Goal: Task Accomplishment & Management: Complete application form

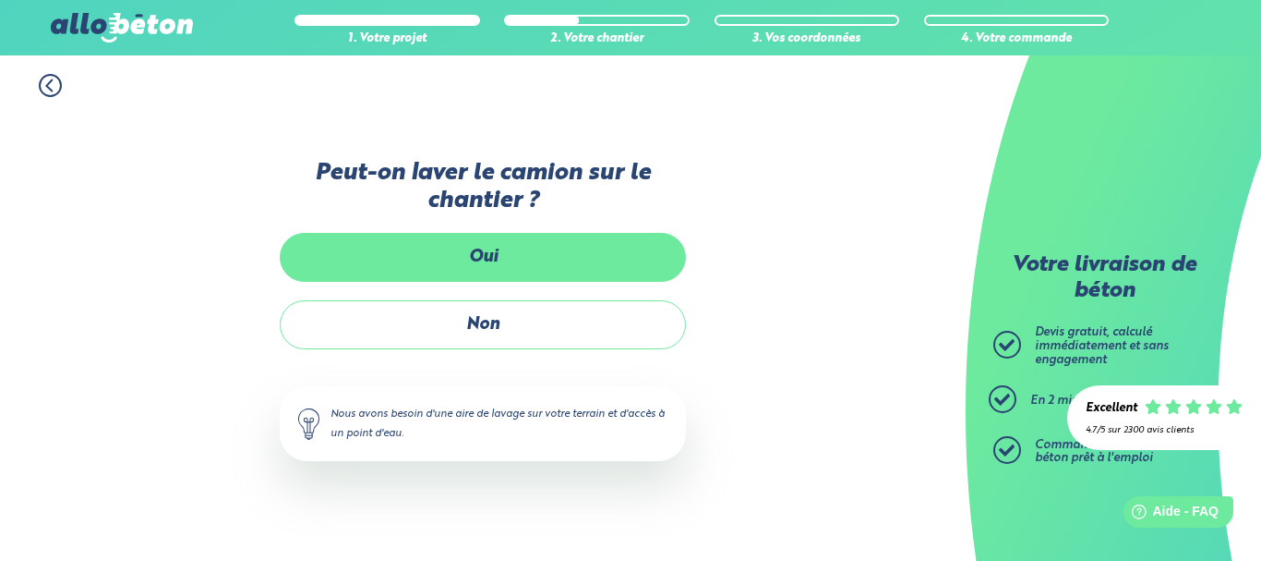
click at [582, 248] on label "Oui" at bounding box center [483, 257] width 406 height 49
click at [0, 0] on input "Oui" at bounding box center [0, 0] width 0 height 0
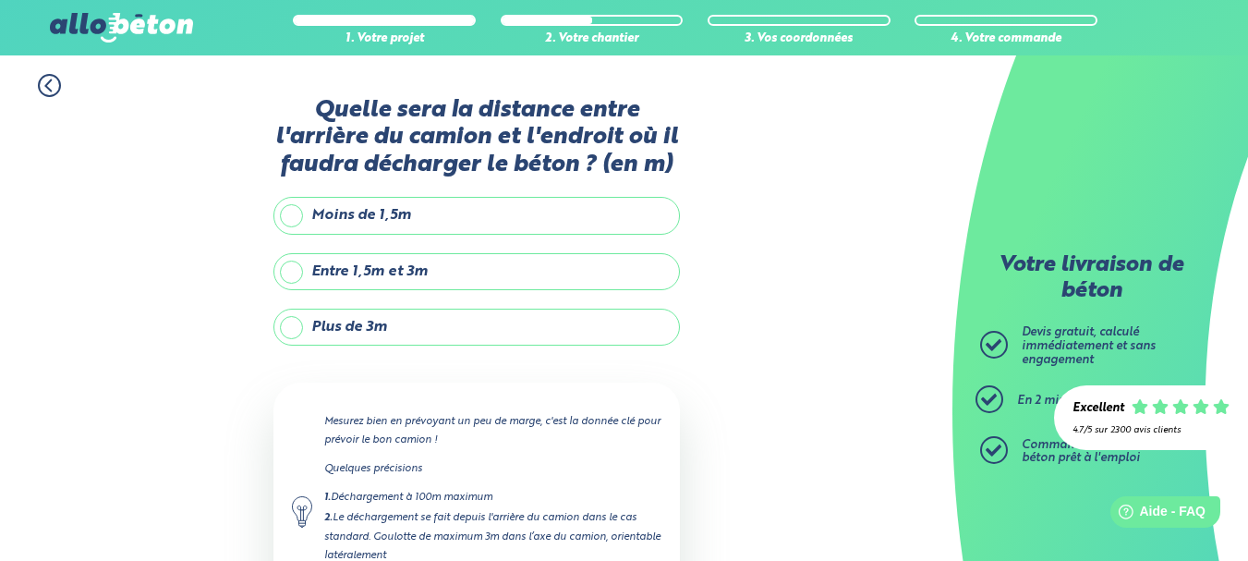
click at [379, 265] on label "Entre 1,5m et 3m" at bounding box center [476, 271] width 406 height 37
click at [0, 0] on input "Entre 1,5m et 3m" at bounding box center [0, 0] width 0 height 0
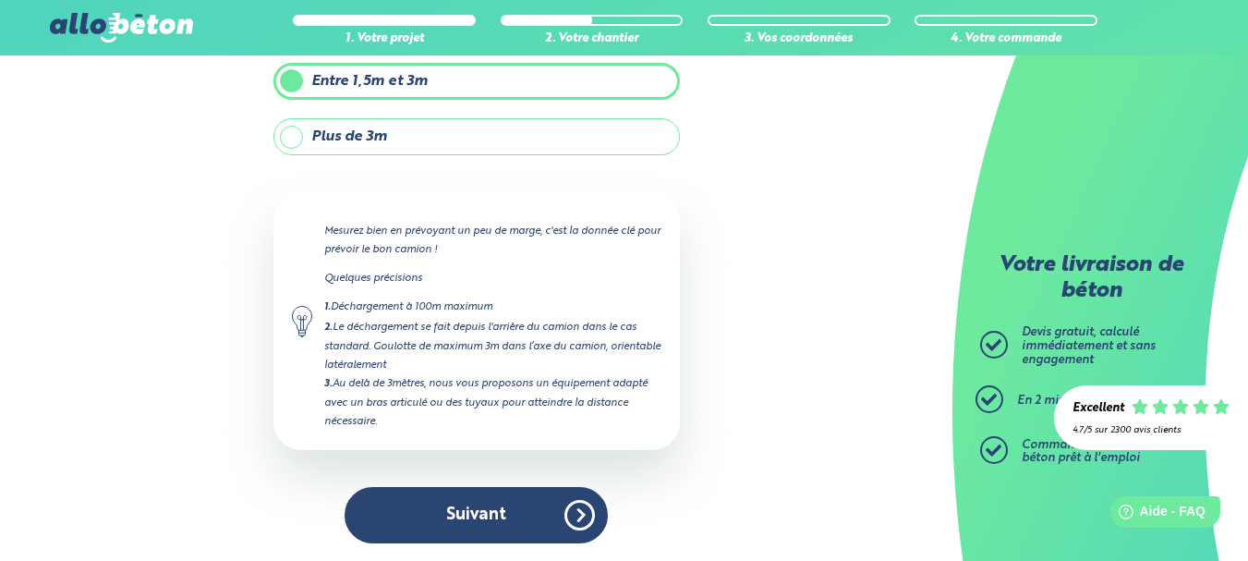
scroll to position [191, 0]
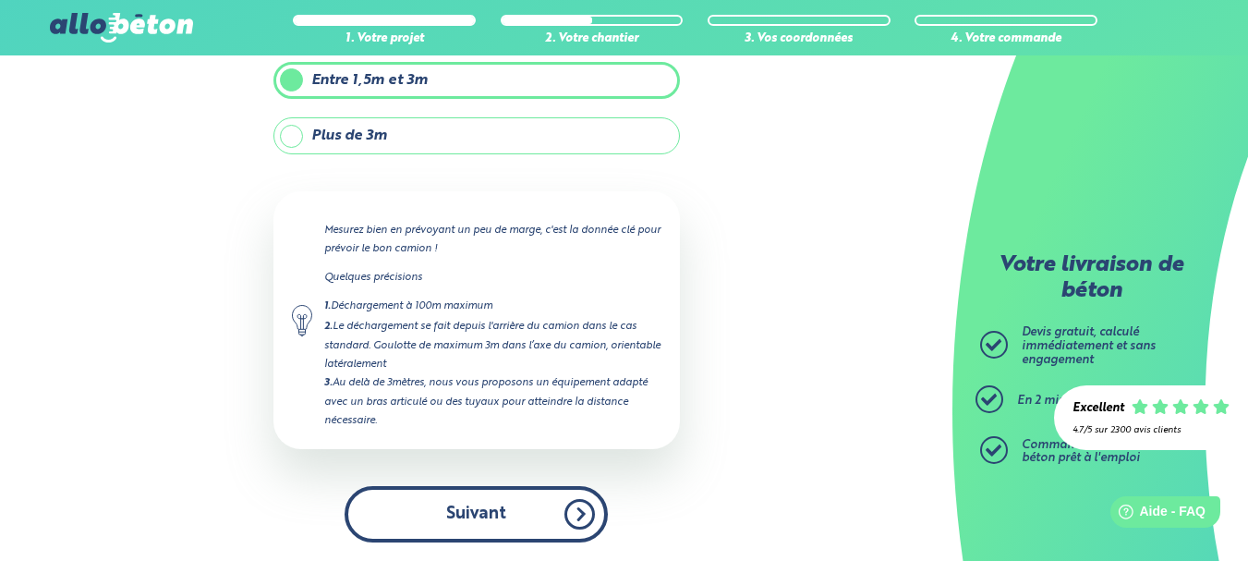
click at [491, 515] on button "Suivant" at bounding box center [475, 514] width 263 height 56
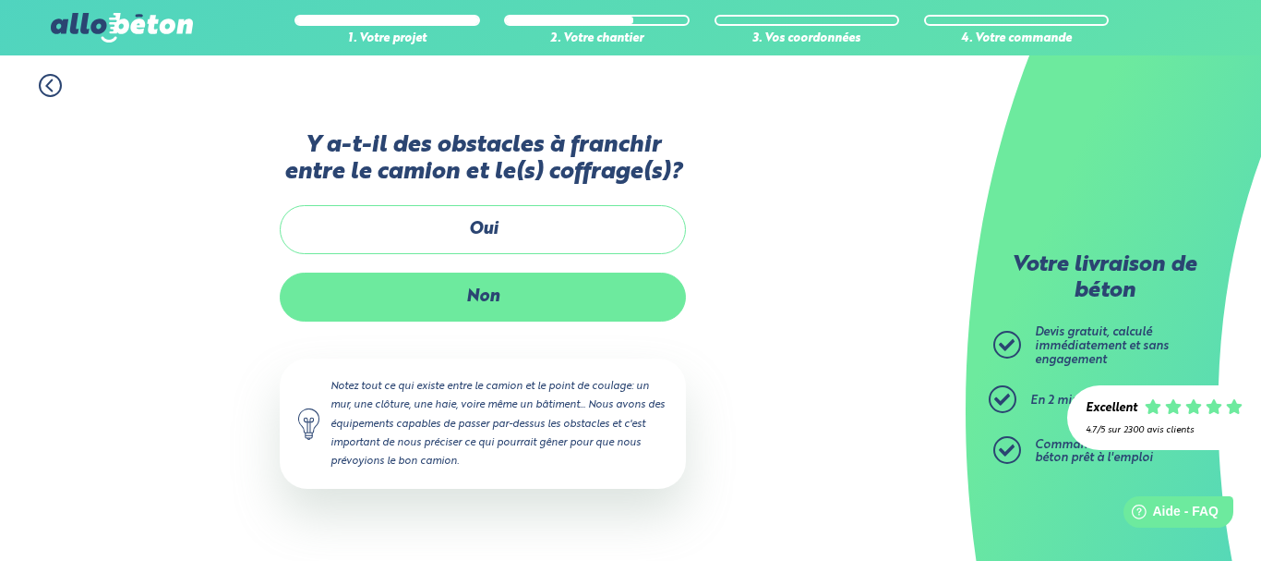
click at [476, 298] on label "Non" at bounding box center [483, 296] width 406 height 49
click at [0, 0] on input "Non" at bounding box center [0, 0] width 0 height 0
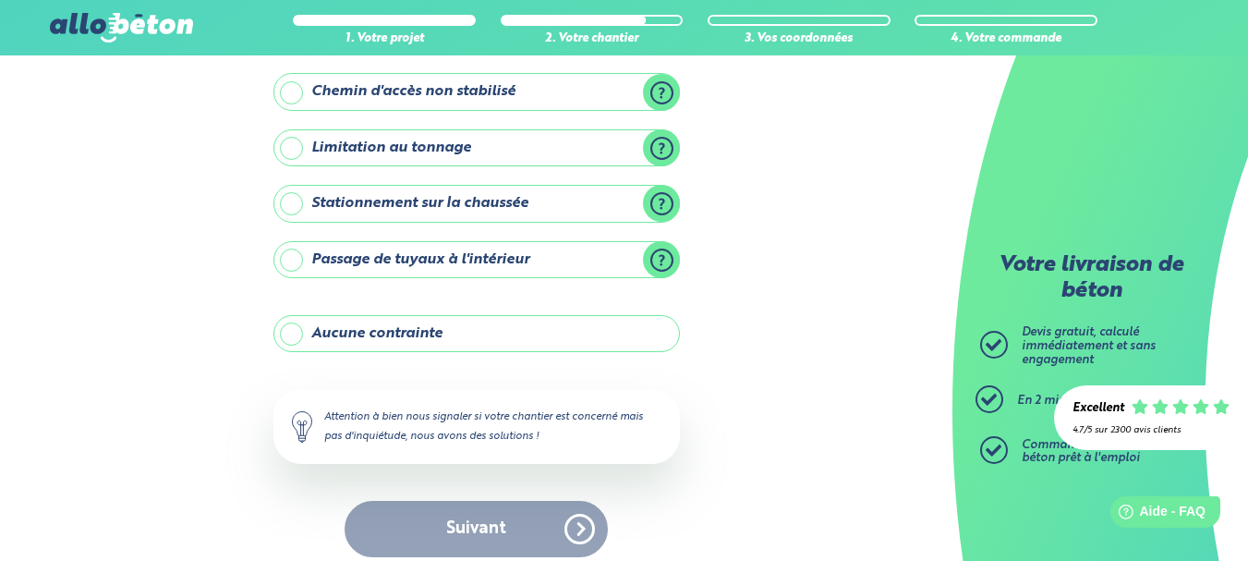
scroll to position [296, 0]
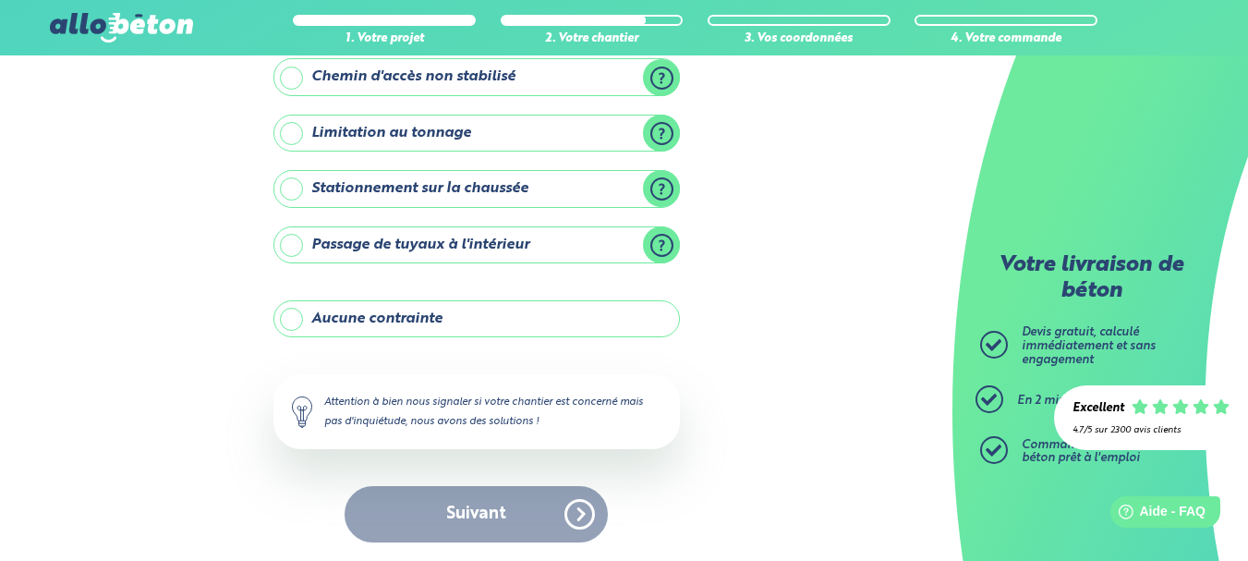
click at [309, 318] on label "Aucune contrainte" at bounding box center [476, 318] width 406 height 37
click at [0, 0] on input "Aucune contrainte" at bounding box center [0, 0] width 0 height 0
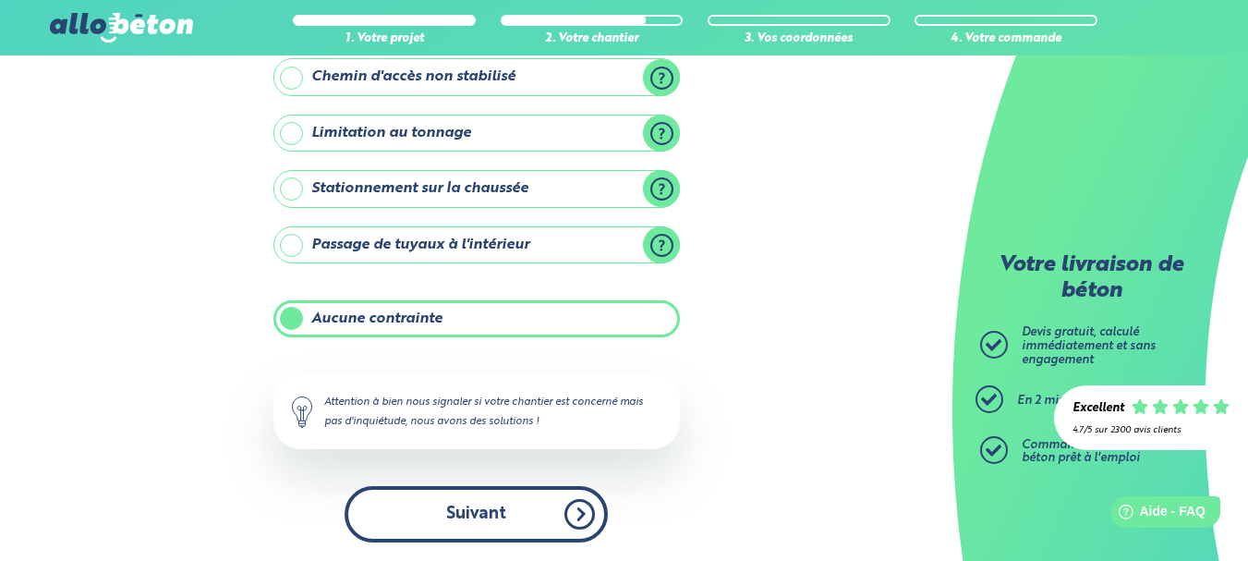
click at [469, 523] on button "Suivant" at bounding box center [475, 514] width 263 height 56
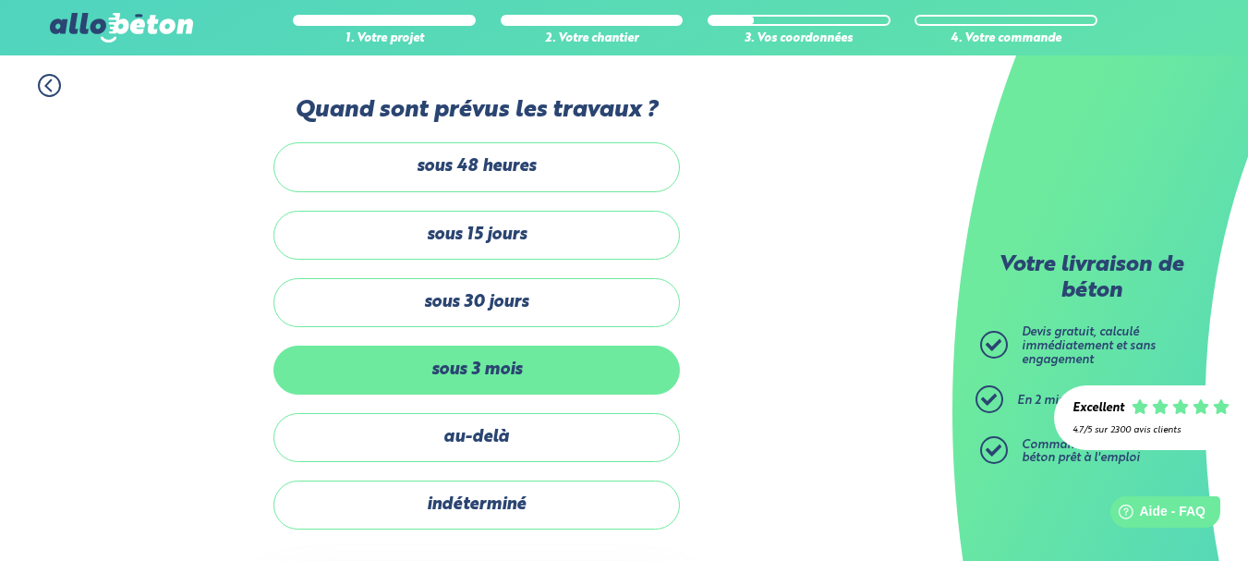
click at [527, 369] on label "sous 3 mois" at bounding box center [476, 369] width 406 height 49
click at [0, 0] on input "sous 3 mois" at bounding box center [0, 0] width 0 height 0
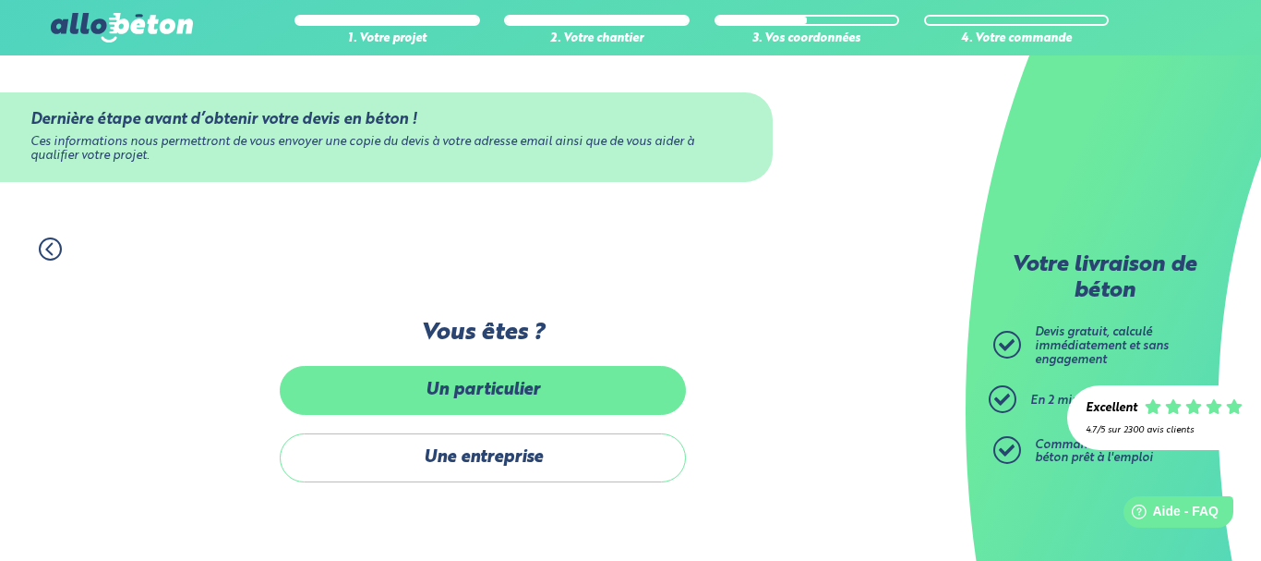
click at [523, 399] on label "Un particulier" at bounding box center [483, 390] width 406 height 49
click at [0, 0] on input "Un particulier" at bounding box center [0, 0] width 0 height 0
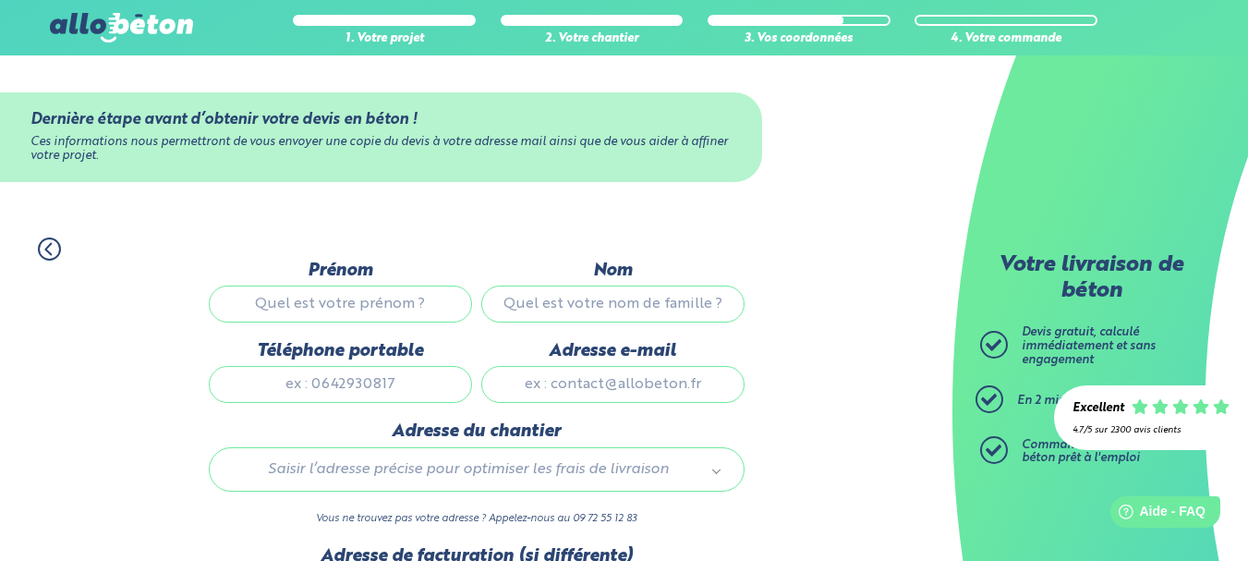
click at [351, 302] on input "Prénom" at bounding box center [340, 303] width 263 height 37
type input "Kevin"
click at [533, 308] on input "Nom" at bounding box center [612, 303] width 263 height 37
type input "BENESSIS"
click at [352, 358] on label "Téléphone portable" at bounding box center [340, 351] width 263 height 20
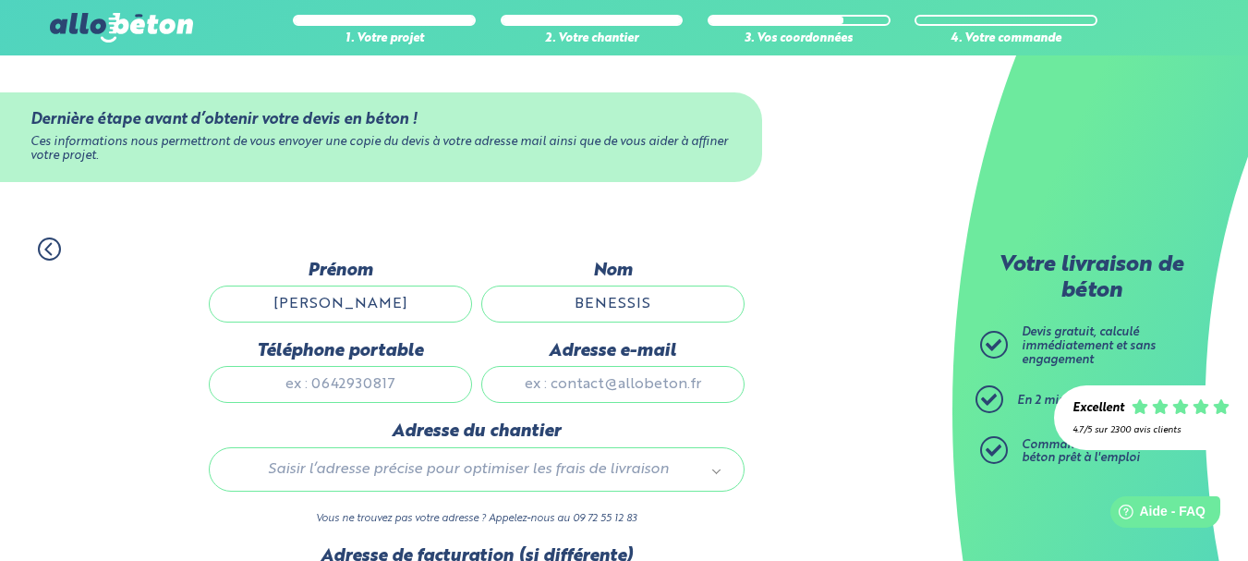
click at [352, 366] on input "Téléphone portable" at bounding box center [340, 384] width 263 height 37
click at [341, 368] on input "Téléphone portable" at bounding box center [340, 384] width 263 height 37
click at [349, 389] on input "Téléphone portable" at bounding box center [340, 384] width 263 height 37
type input "0629113297"
click at [551, 385] on input "Adresse e-mail" at bounding box center [612, 384] width 263 height 37
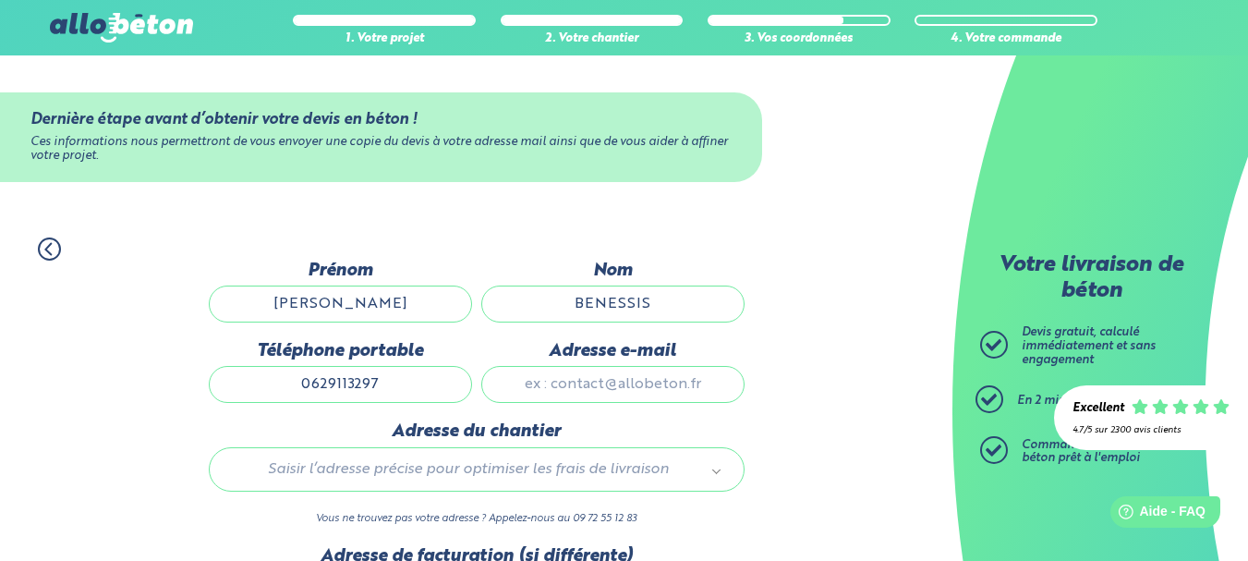
type input "benessiskevin33@gmail.com"
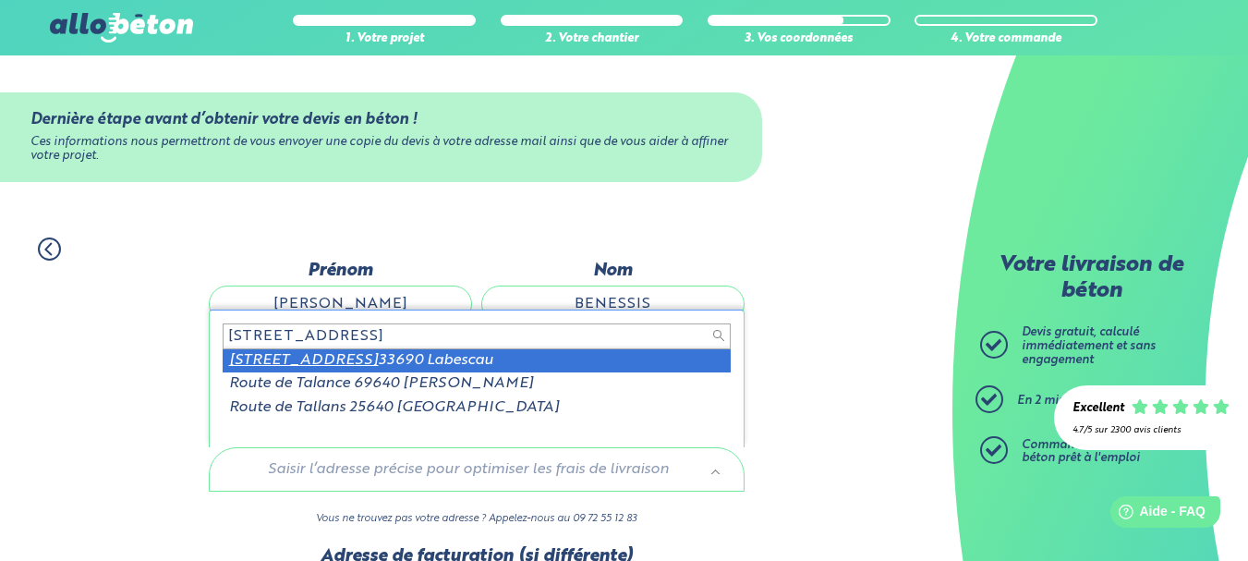
type input "272 ROUTE DE TALAN"
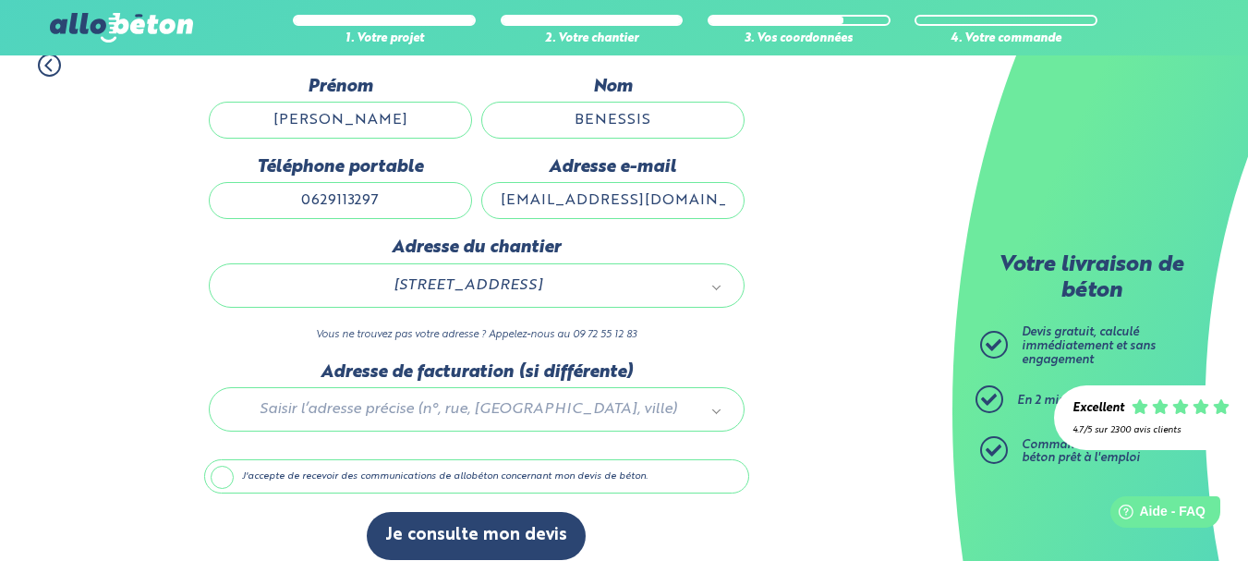
scroll to position [185, 0]
click at [477, 412] on div at bounding box center [476, 405] width 545 height 88
click at [215, 477] on label "J'accepte de recevoir des communications de allobéton concernant mon devis de b…" at bounding box center [476, 475] width 545 height 35
click at [0, 0] on input "J'accepte de recevoir des communications de allobéton concernant mon devis de b…" at bounding box center [0, 0] width 0 height 0
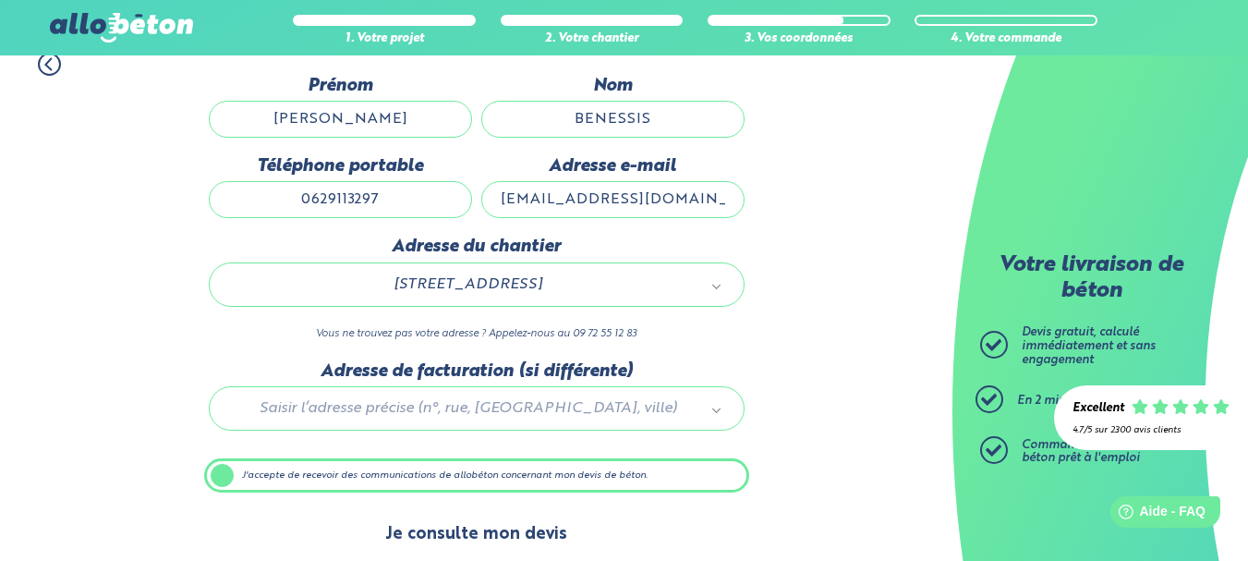
click at [462, 527] on button "Je consulte mon devis" at bounding box center [476, 534] width 219 height 47
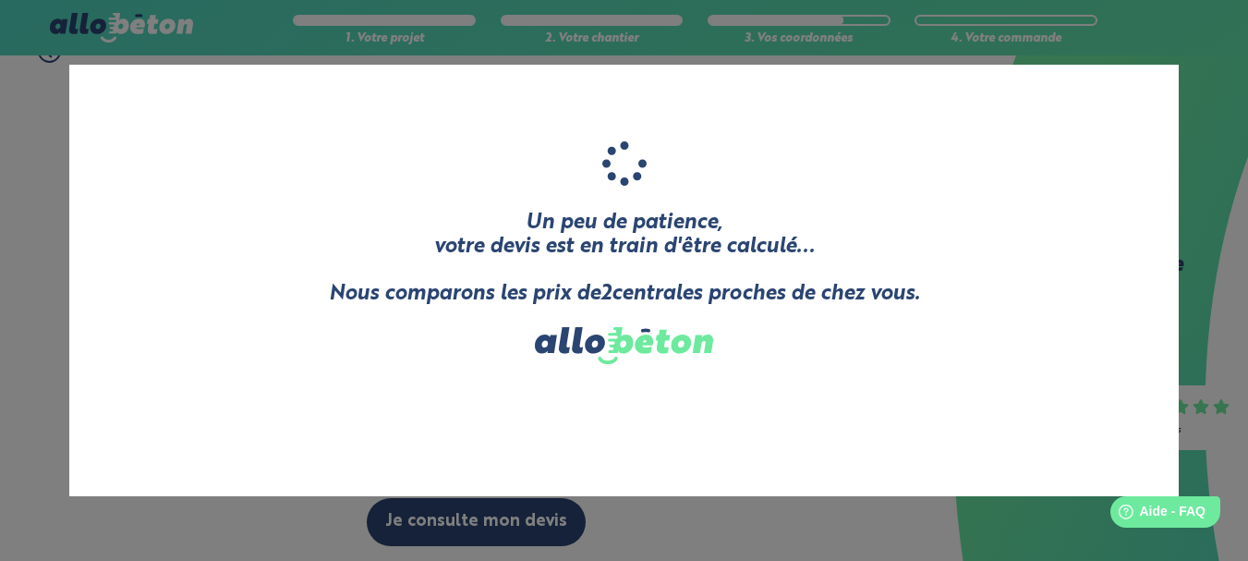
scroll to position [201, 0]
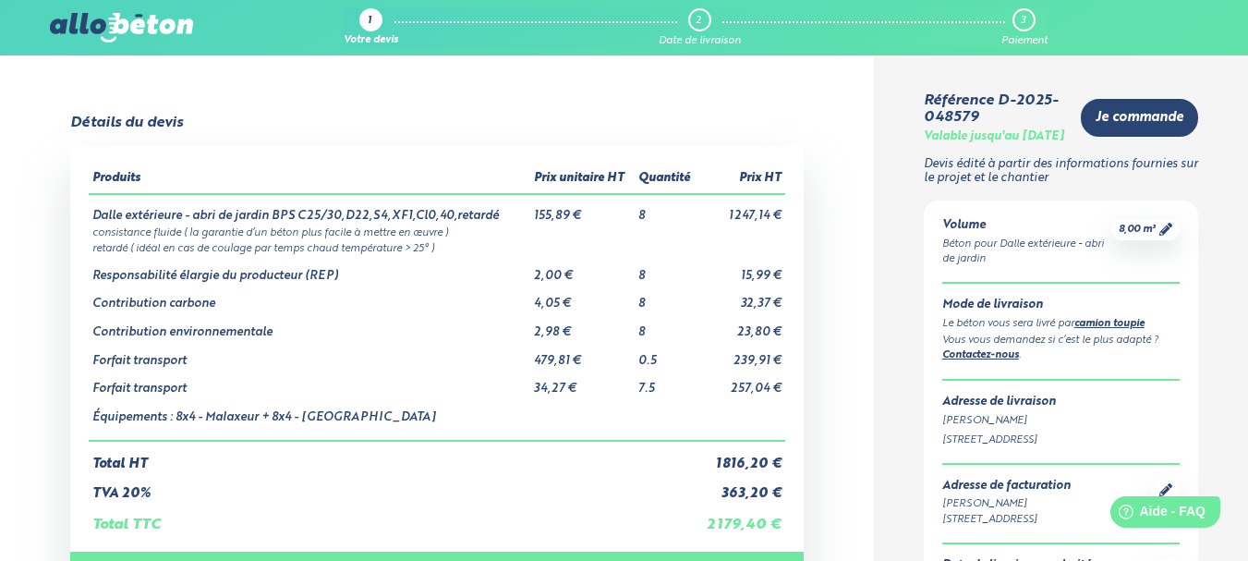
click at [367, 23] on div "1" at bounding box center [370, 19] width 23 height 23
click at [1172, 240] on div "8,00 m³" at bounding box center [1145, 229] width 68 height 21
click at [1160, 240] on div "8,00 m³" at bounding box center [1145, 229] width 68 height 21
click at [1154, 219] on div "8,00 m³" at bounding box center [1145, 229] width 68 height 21
click at [278, 118] on div "Détails du devis" at bounding box center [436, 123] width 733 height 17
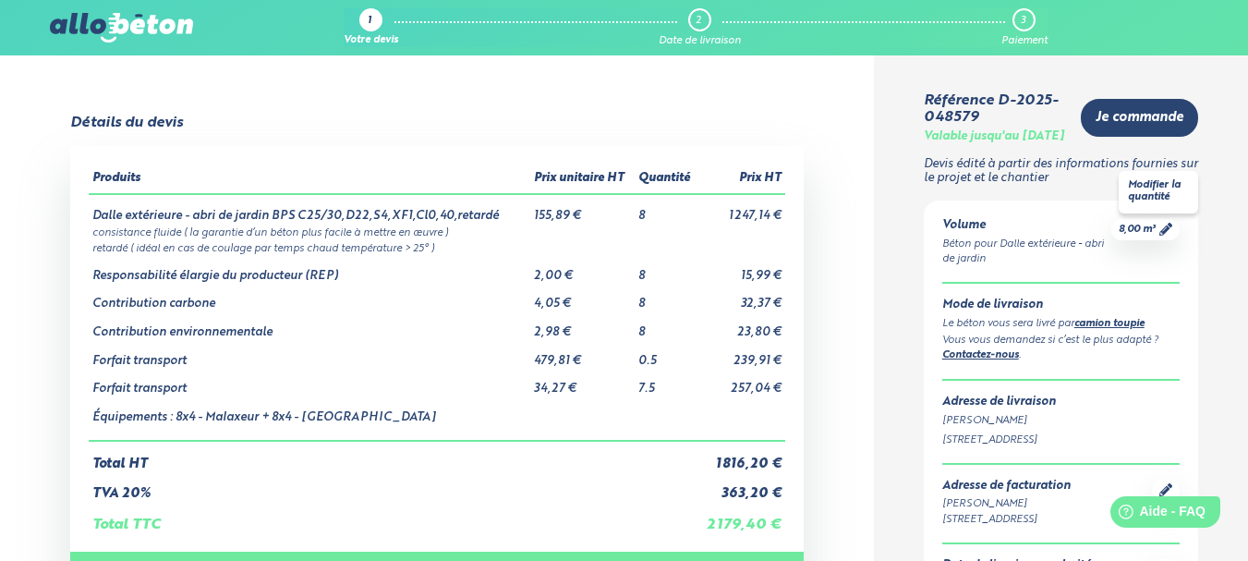
click at [1156, 240] on div "8,00 m³" at bounding box center [1145, 229] width 68 height 21
click at [1144, 236] on span "8,00 m³" at bounding box center [1136, 230] width 37 height 14
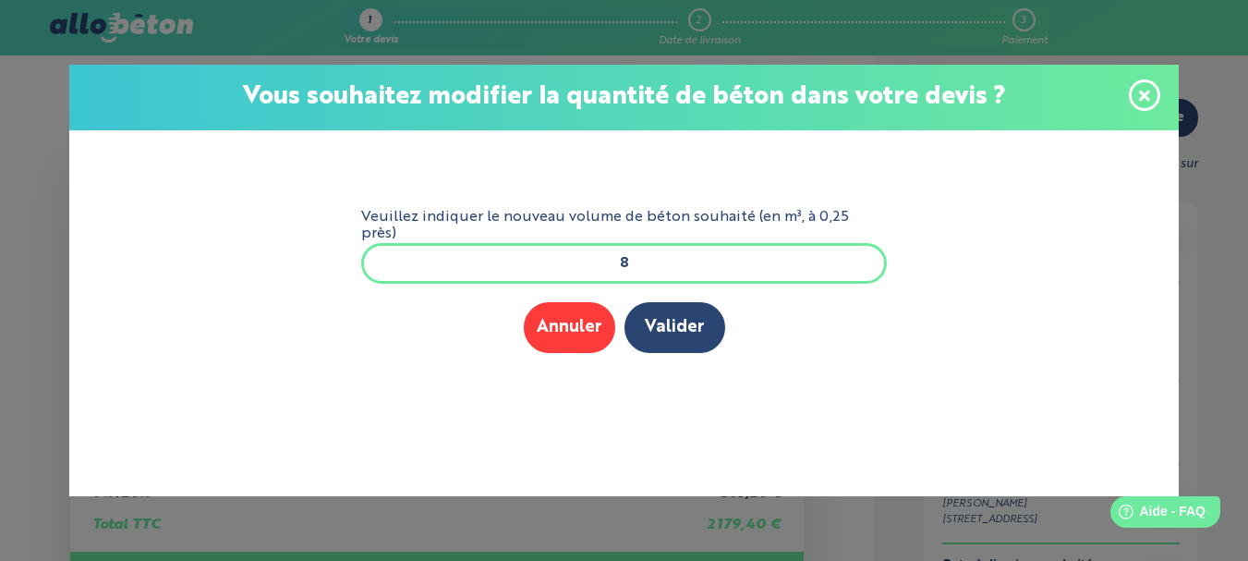
drag, startPoint x: 678, startPoint y: 259, endPoint x: 499, endPoint y: 247, distance: 179.5
click at [499, 247] on input "8" at bounding box center [623, 263] width 525 height 41
type input "7.5"
click at [687, 304] on button "Valider" at bounding box center [674, 327] width 101 height 51
